Goal: Information Seeking & Learning: Find contact information

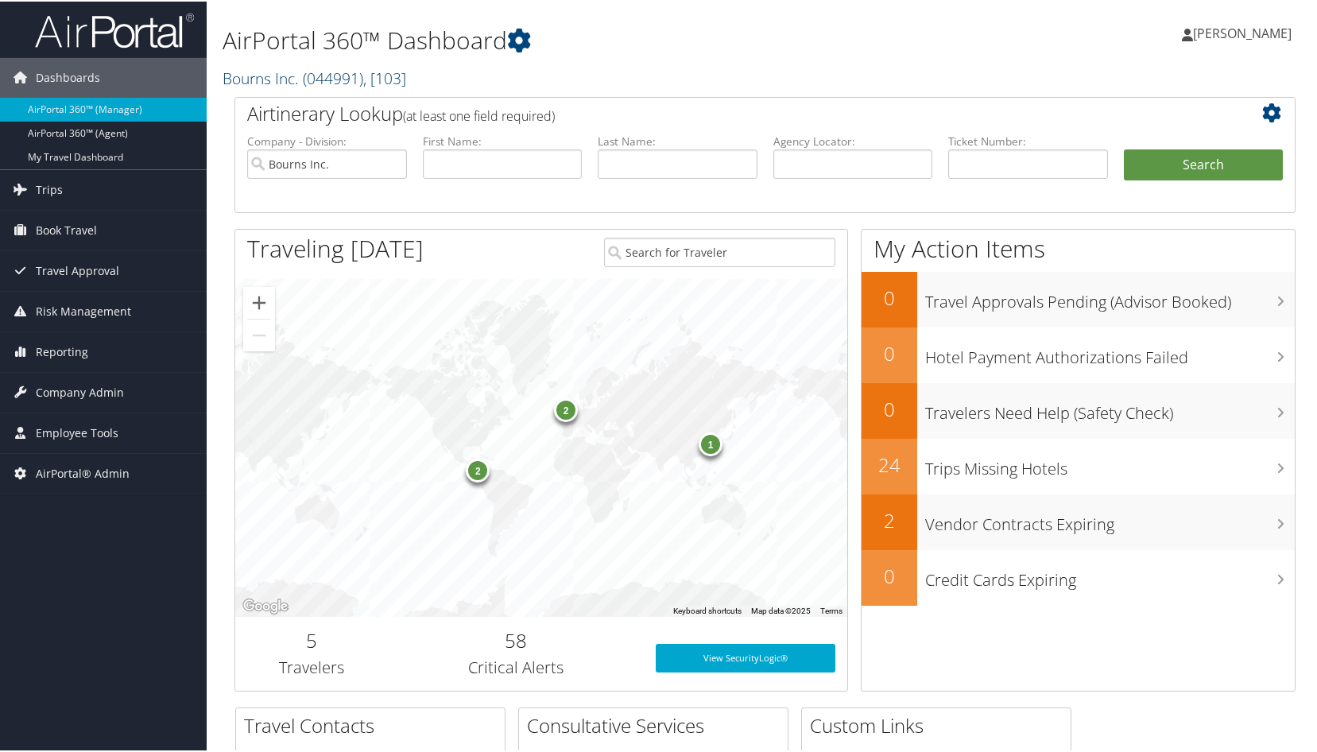
click at [327, 67] on span "( 044991 )" at bounding box center [333, 76] width 60 height 21
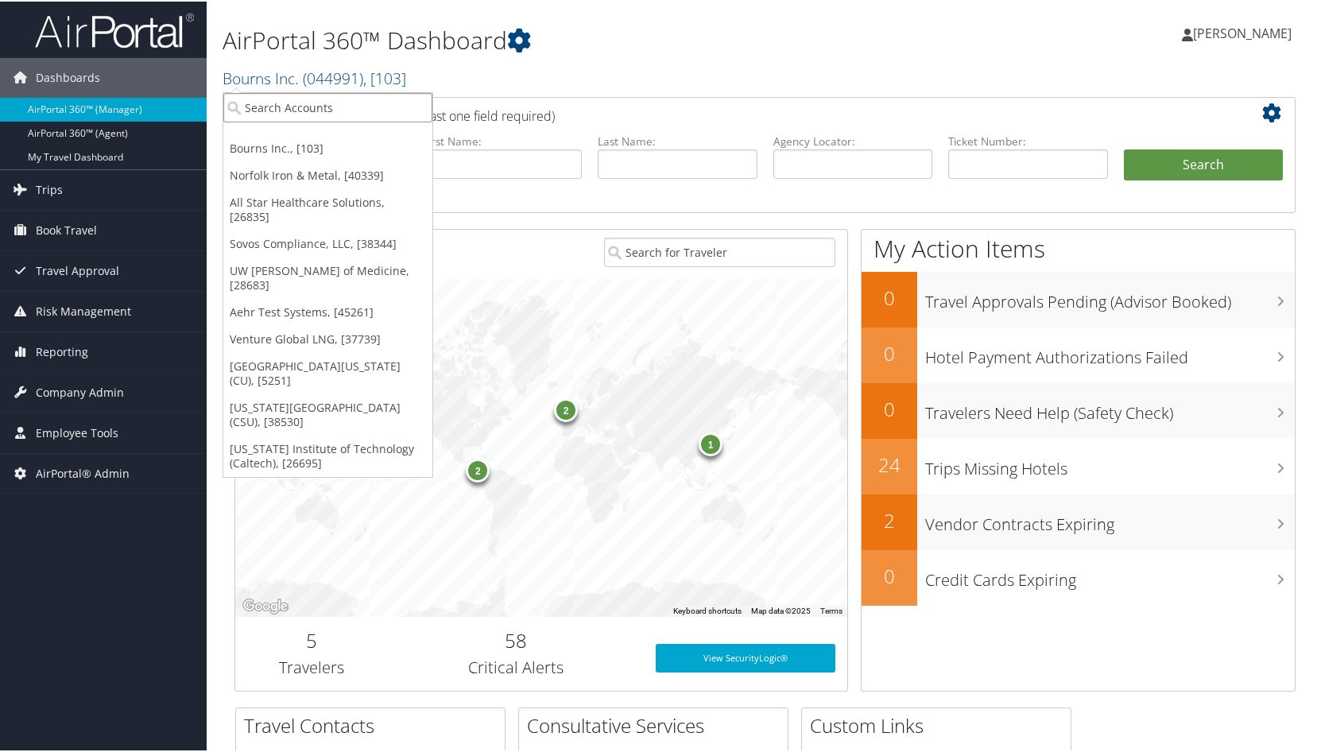
click at [323, 95] on input "search" at bounding box center [327, 105] width 209 height 29
type input "HUF"
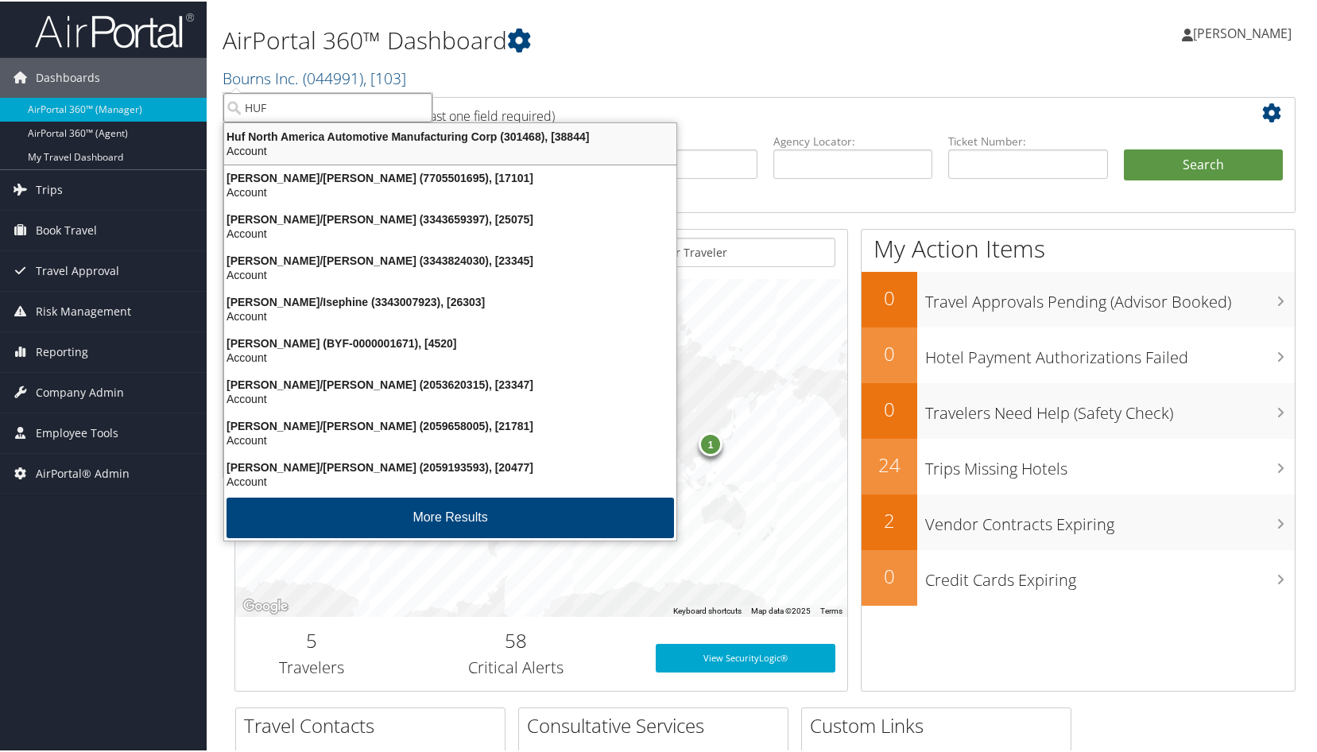
click at [329, 124] on li "Huf North America Automotive Manufacturing Corp (301468), [38844] Account" at bounding box center [450, 142] width 454 height 43
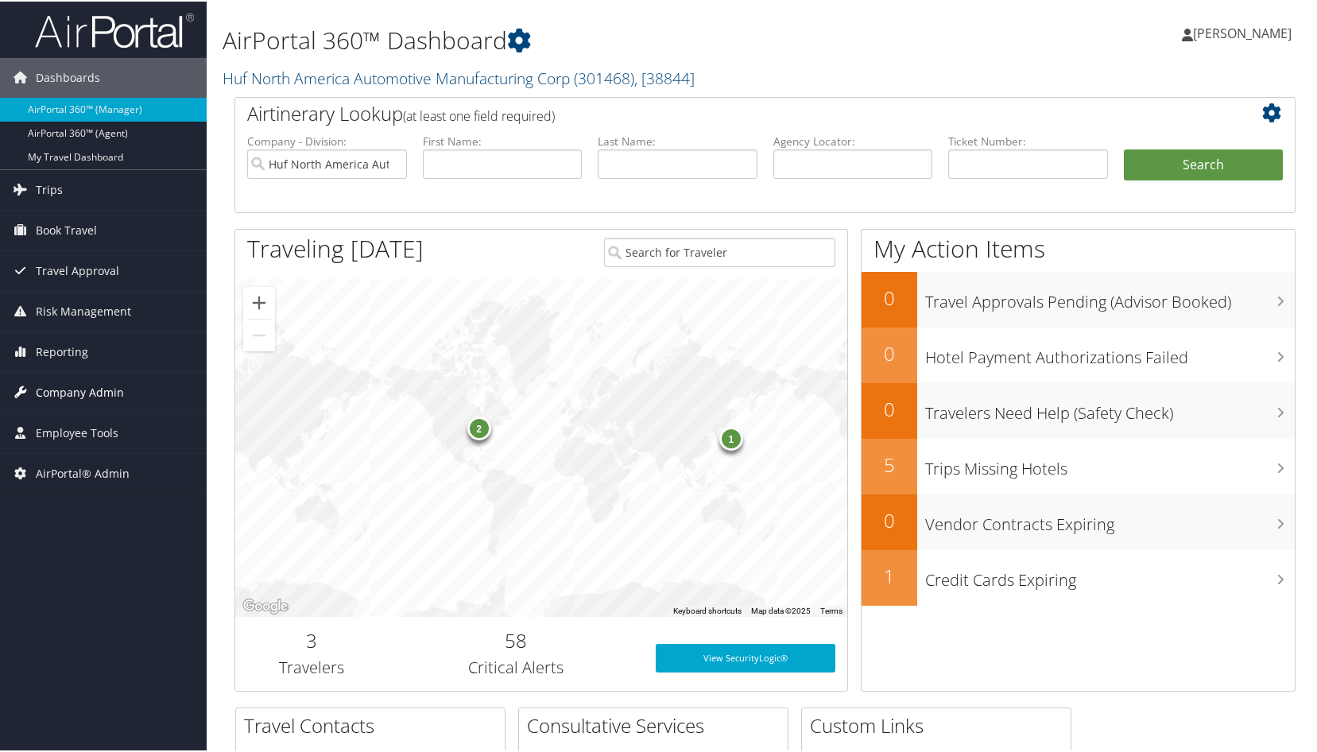
click at [65, 386] on span "Company Admin" at bounding box center [80, 391] width 88 height 40
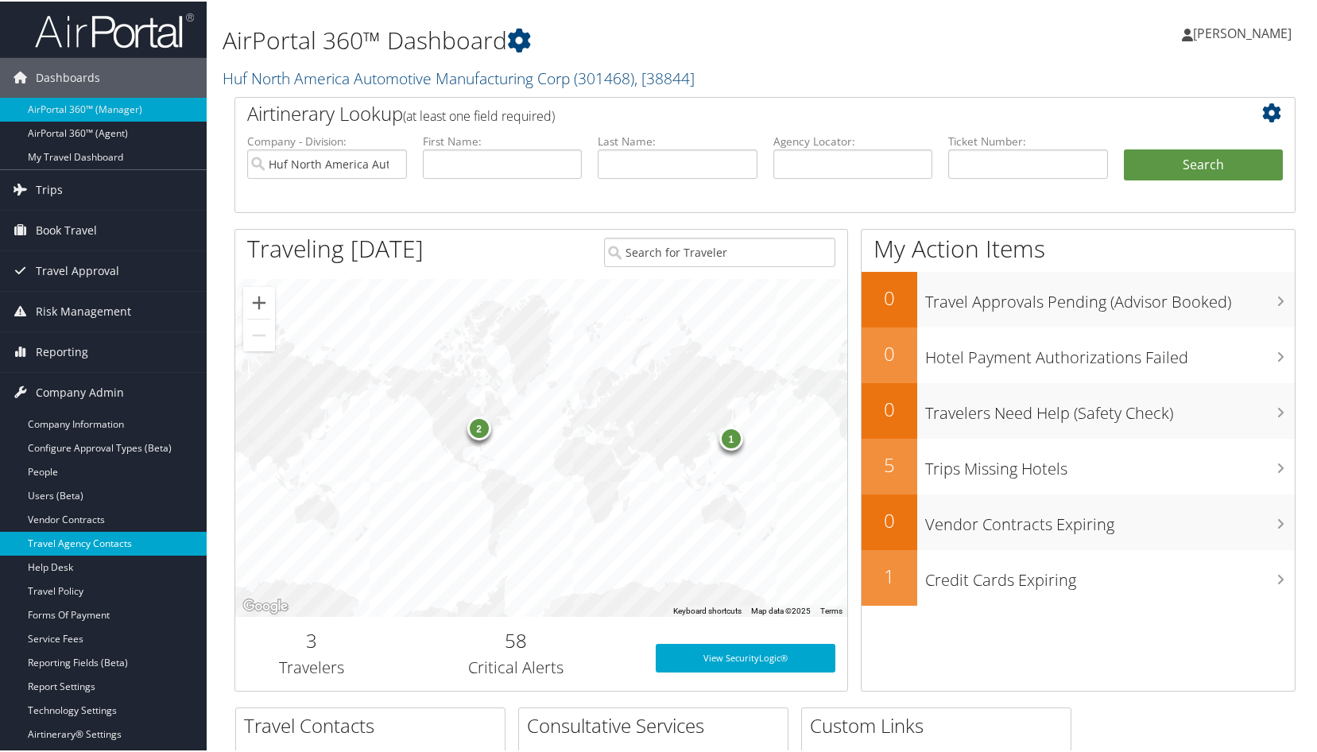
click at [61, 539] on link "Travel Agency Contacts" at bounding box center [103, 542] width 207 height 24
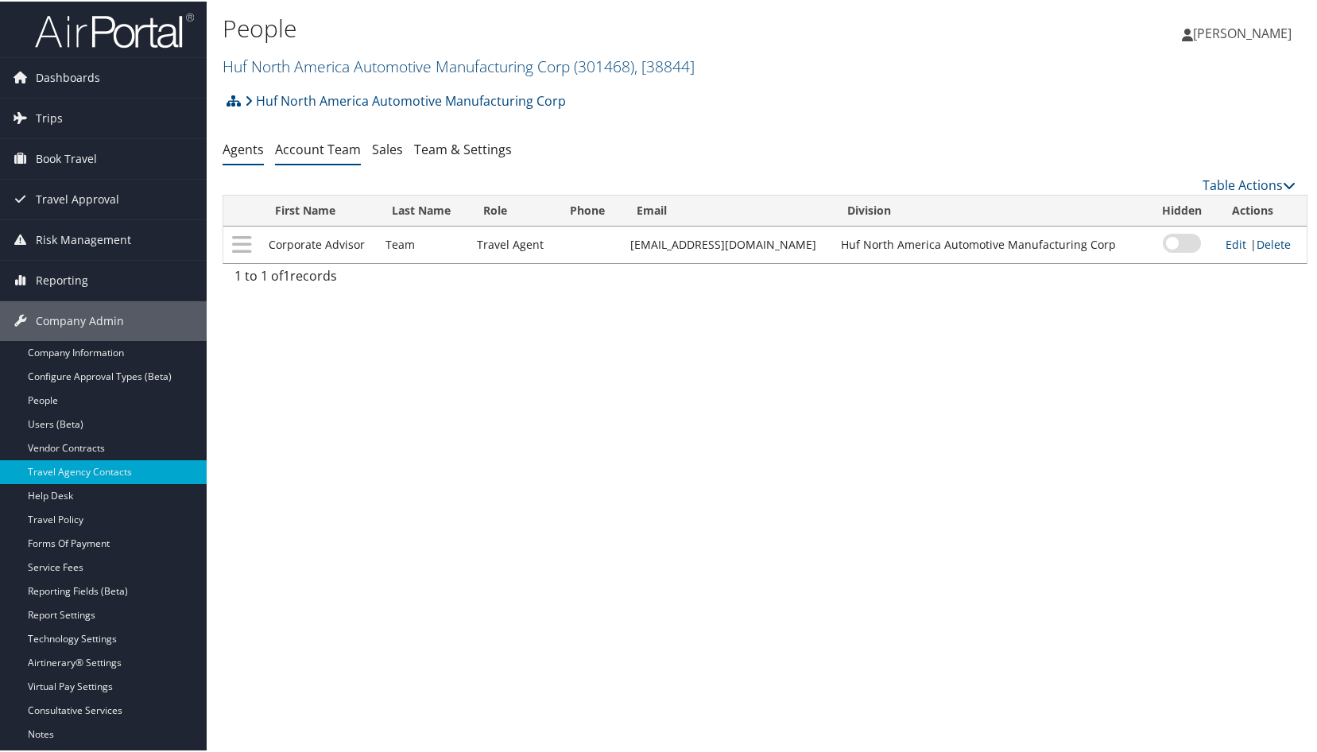
click at [323, 145] on link "Account Team" at bounding box center [318, 147] width 86 height 17
